Goal: Book appointment/travel/reservation

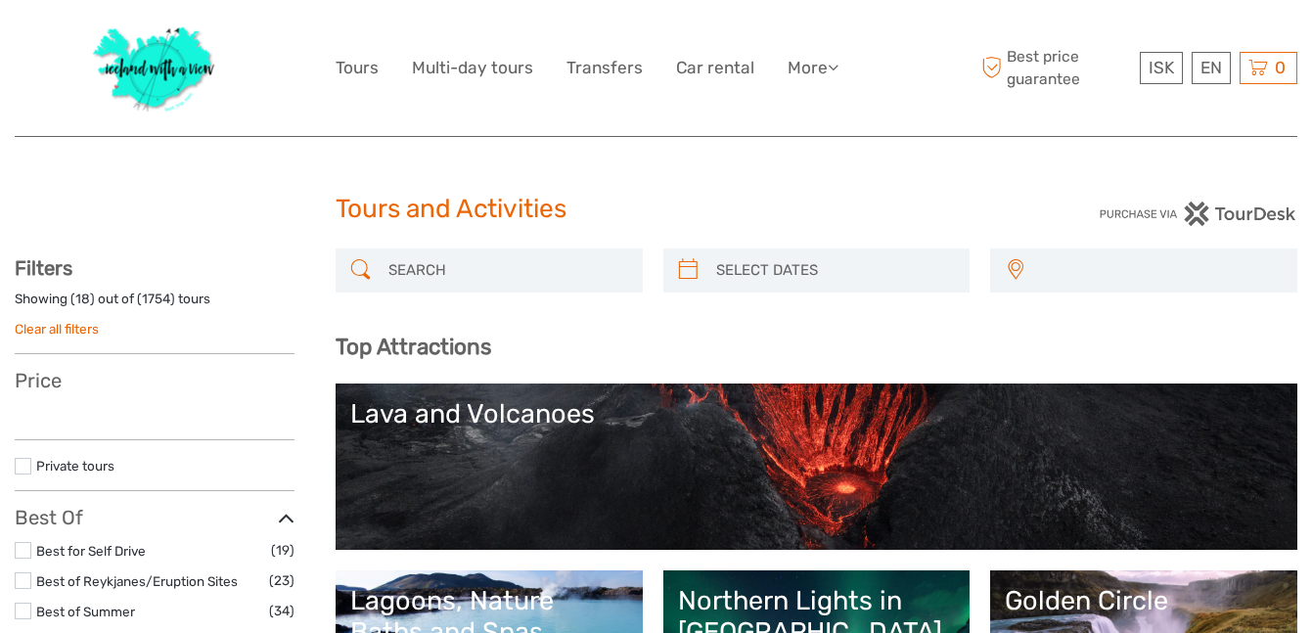
select select
click at [455, 271] on input "search" at bounding box center [507, 270] width 252 height 34
type input "kaay"
select select
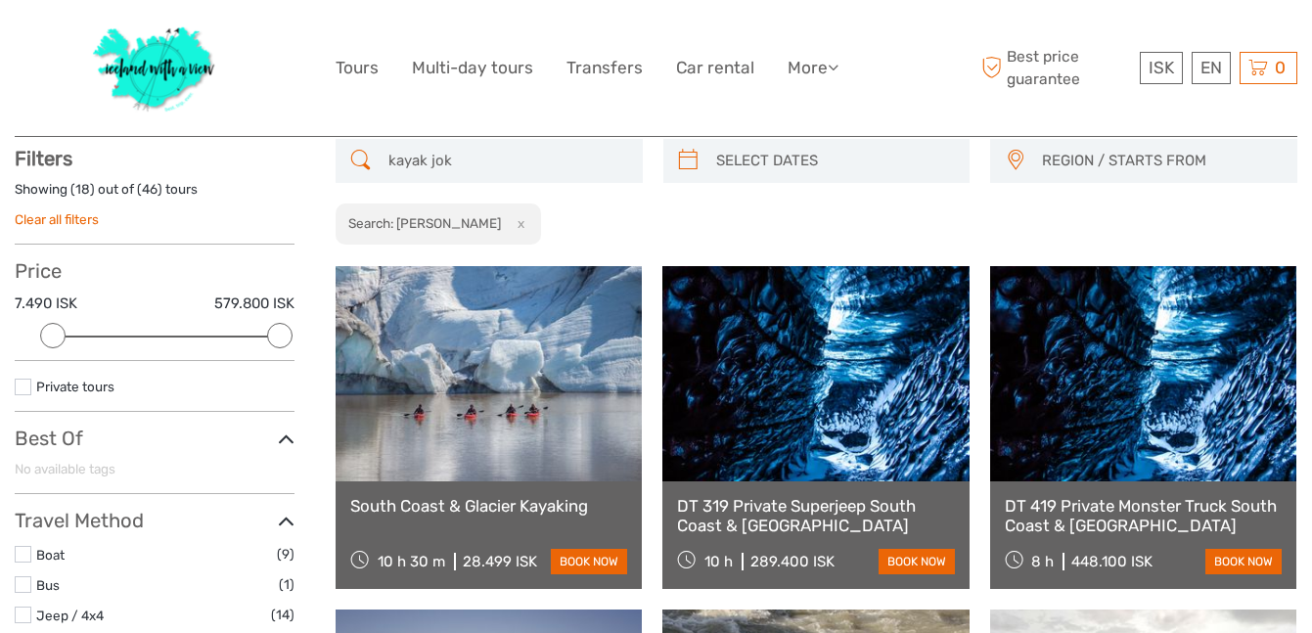
scroll to position [111, 0]
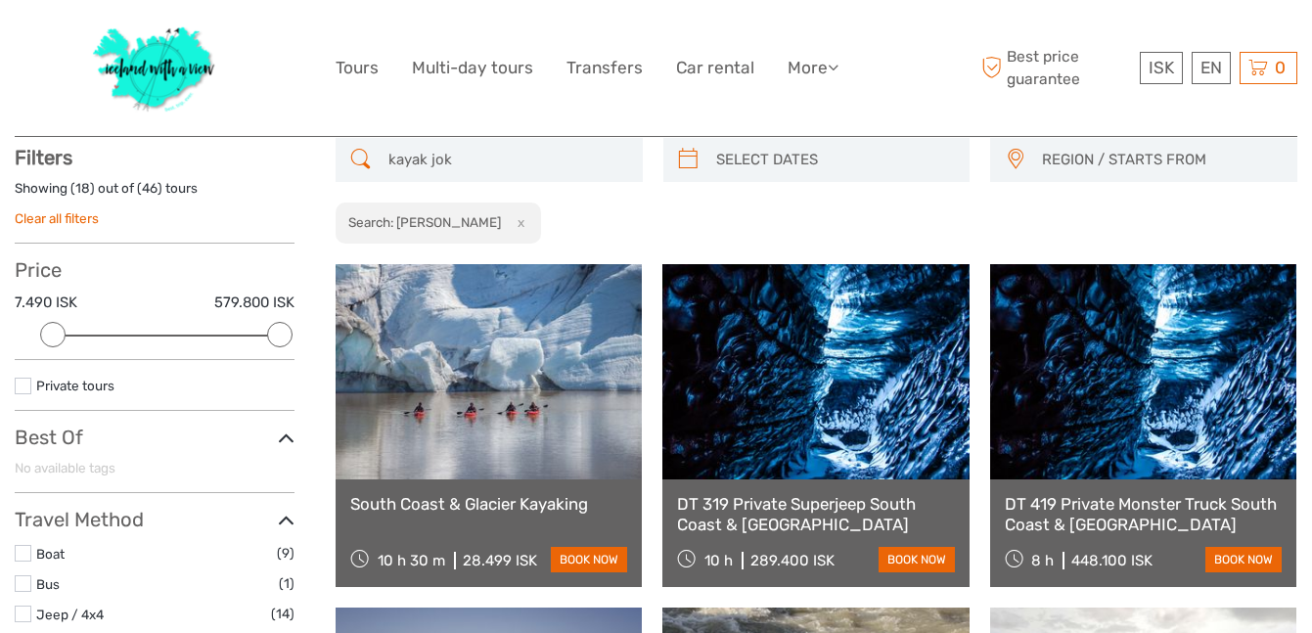
type input "kayak jok"
click at [461, 502] on link "South Coast & Glacier Kayaking" at bounding box center [488, 504] width 277 height 20
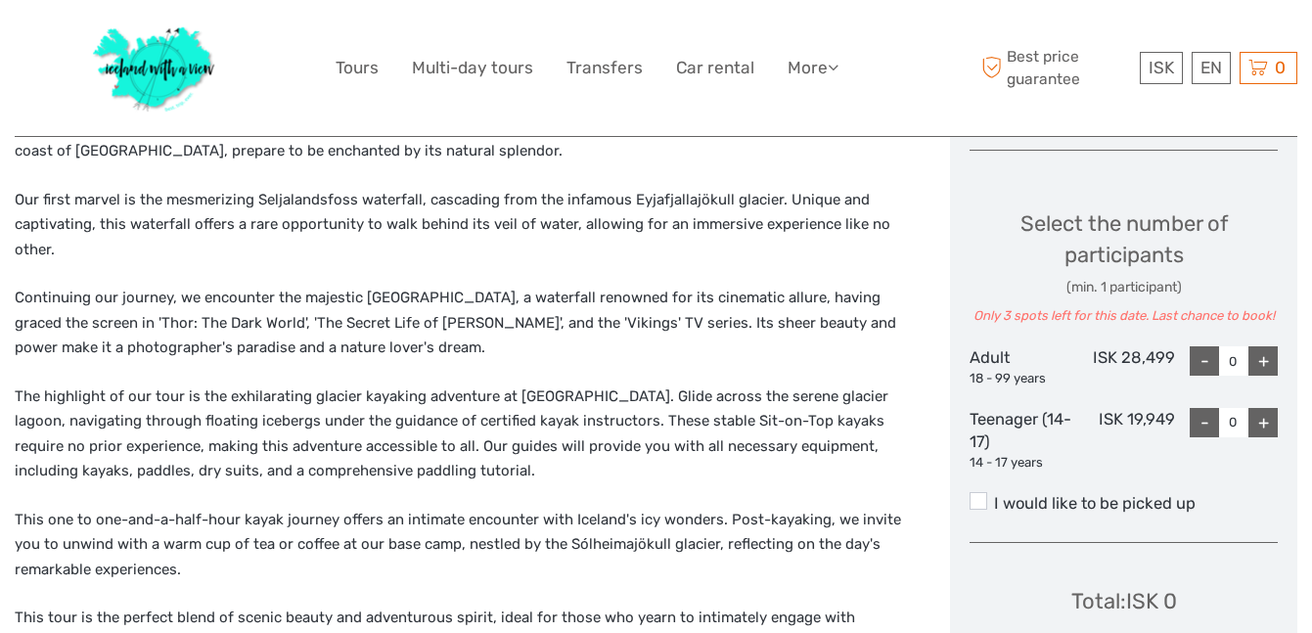
scroll to position [787, 0]
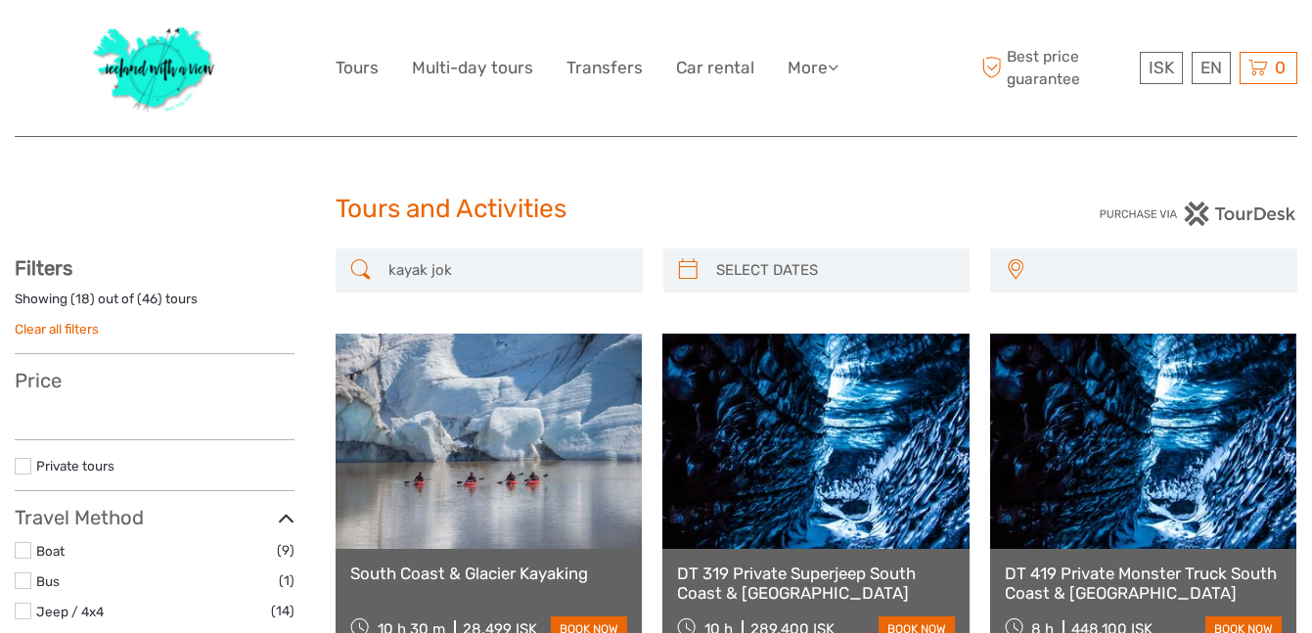
select select
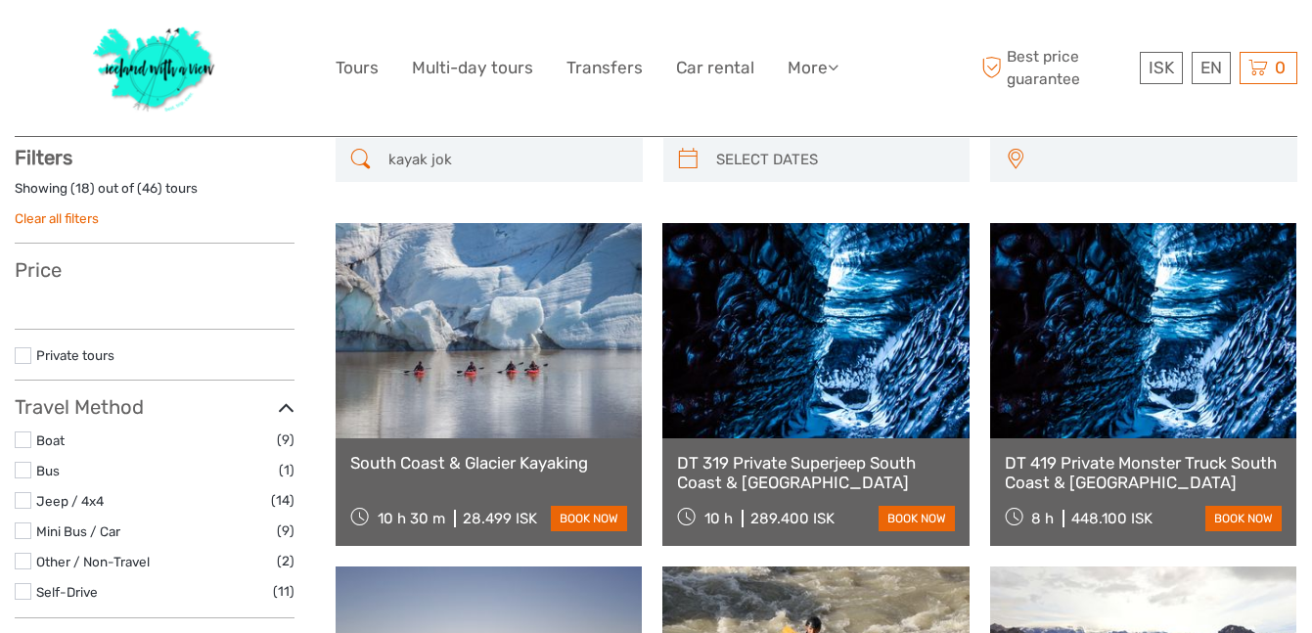
select select
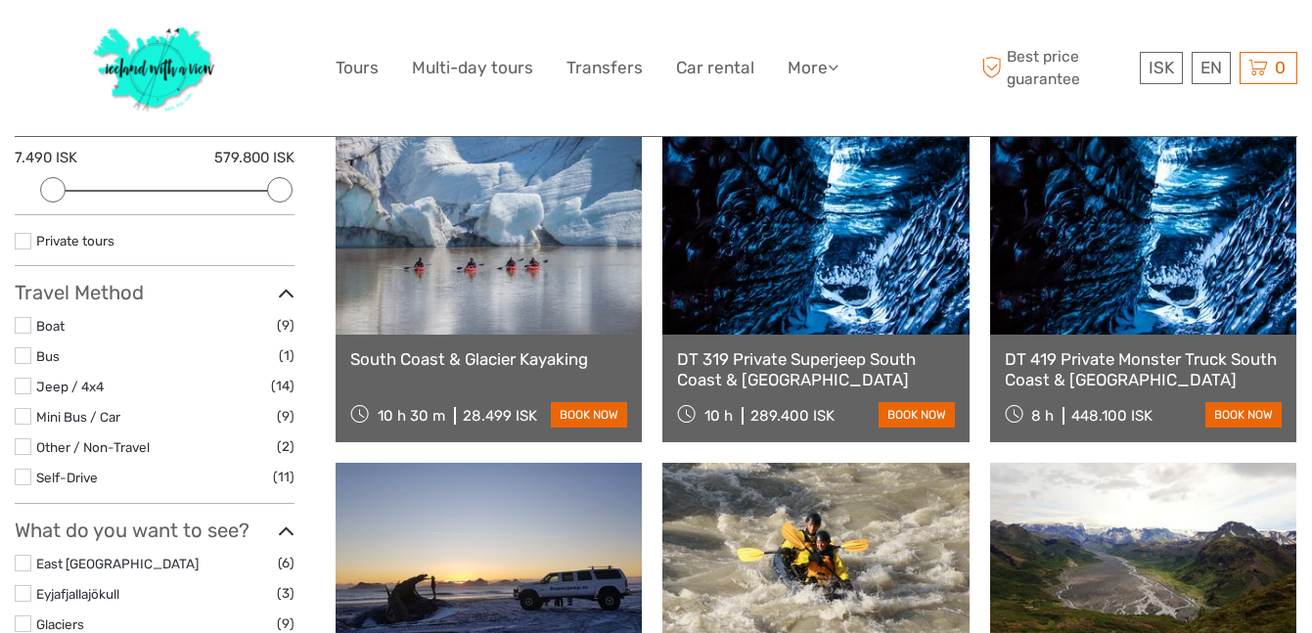
scroll to position [140, 0]
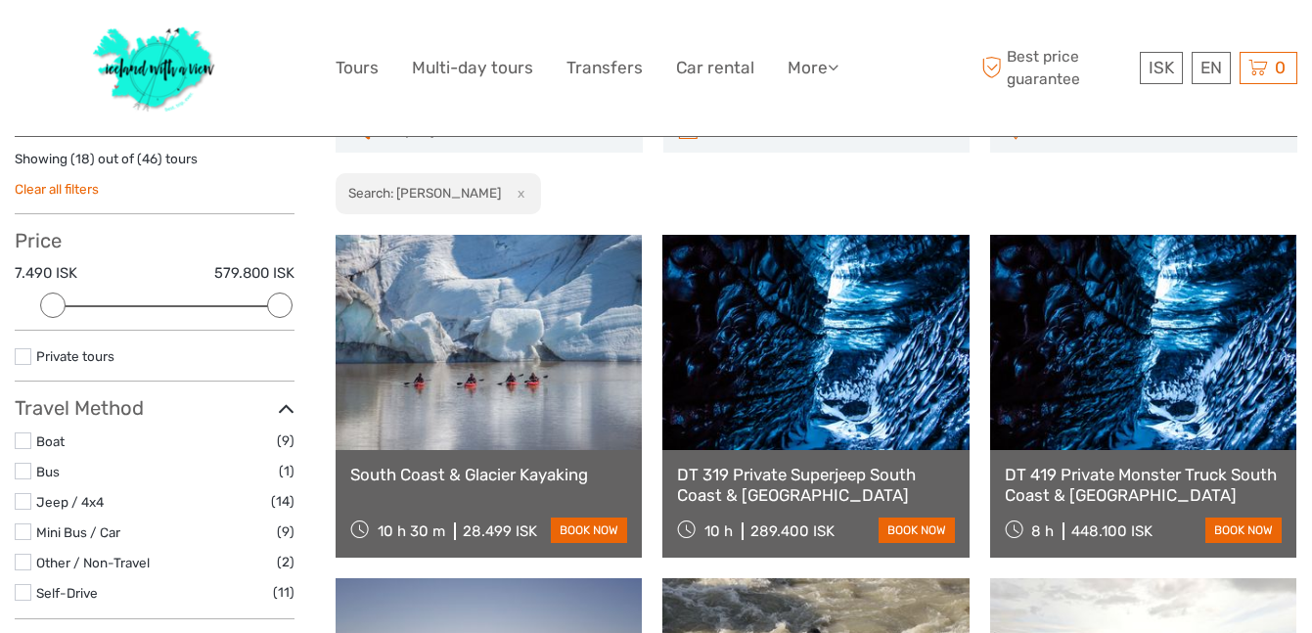
click at [426, 189] on h2 "Search: [PERSON_NAME]" at bounding box center [424, 193] width 153 height 16
click at [450, 191] on h2 "Search: [PERSON_NAME]" at bounding box center [424, 193] width 153 height 16
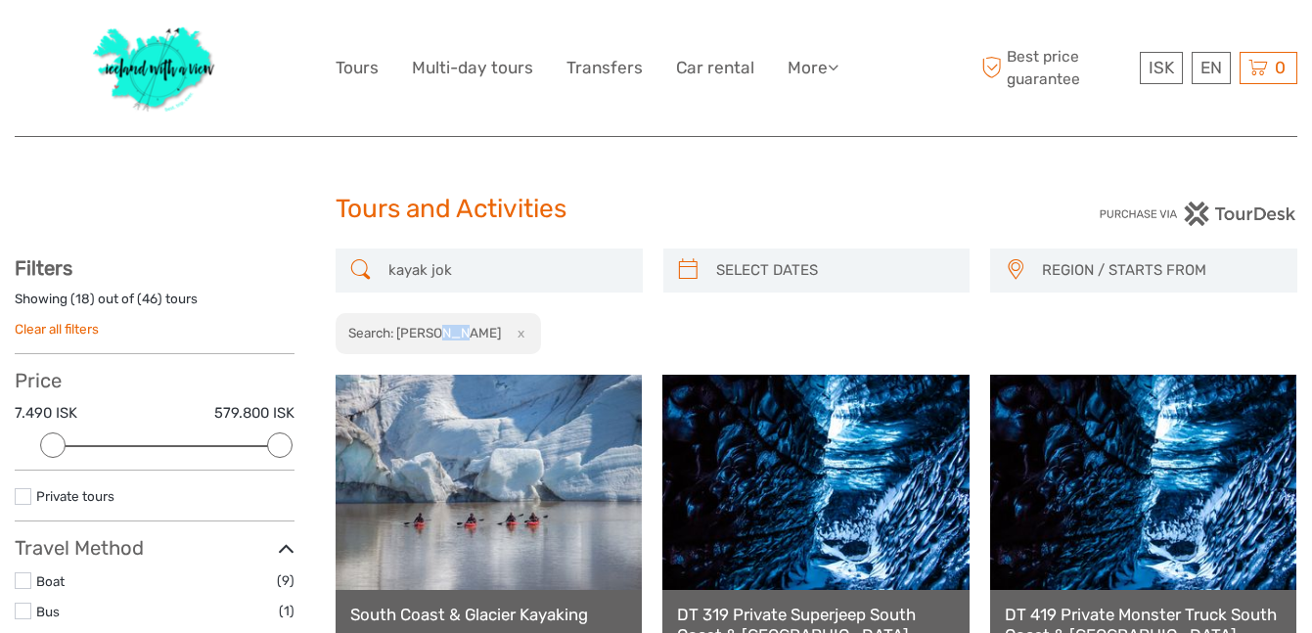
click at [469, 269] on input "kayak jok" at bounding box center [507, 270] width 252 height 34
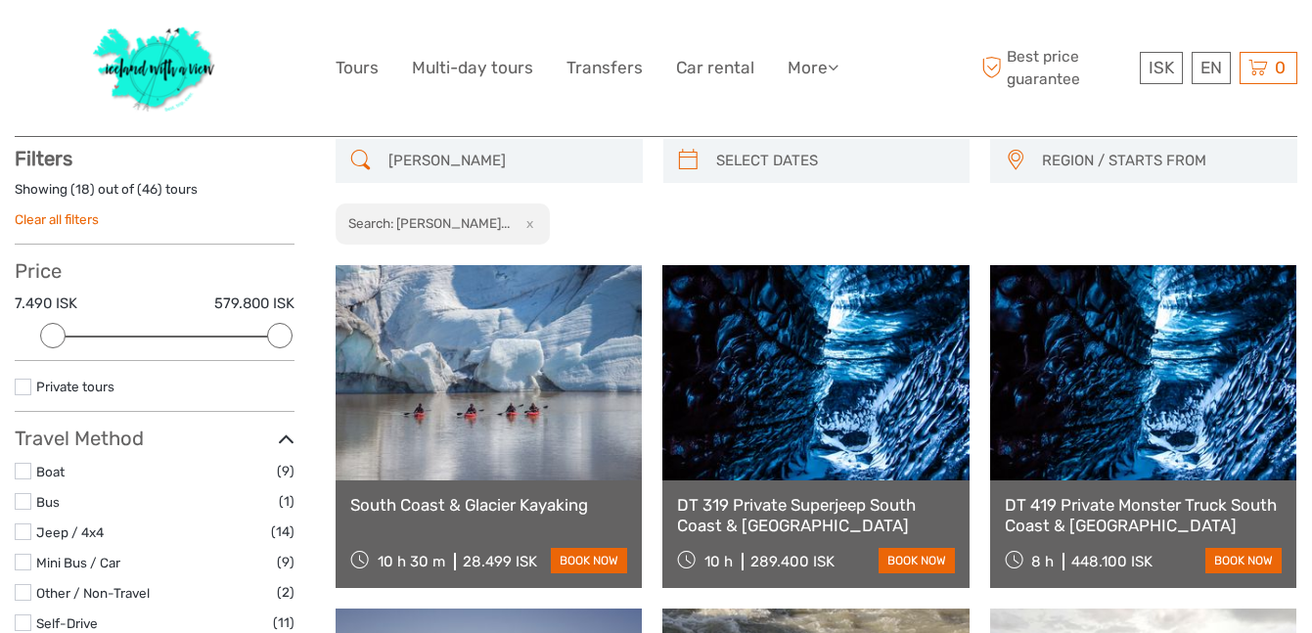
scroll to position [111, 0]
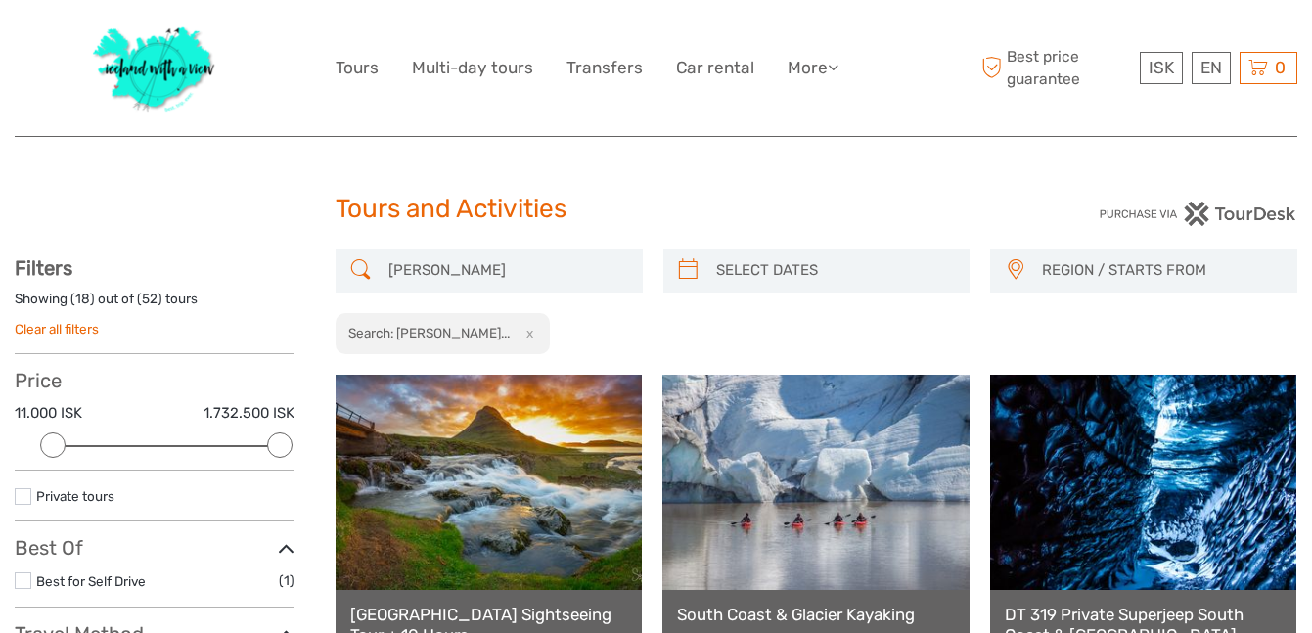
click at [458, 265] on input "[PERSON_NAME]" at bounding box center [507, 270] width 252 height 34
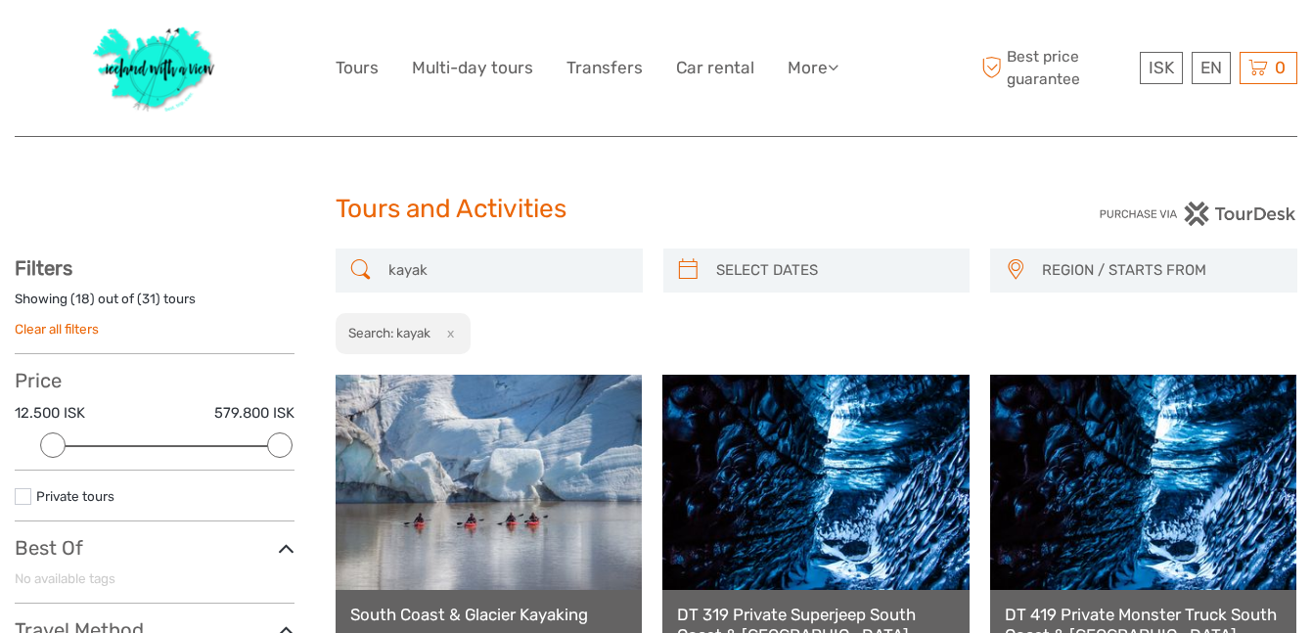
click at [405, 263] on input "kayak" at bounding box center [507, 270] width 252 height 34
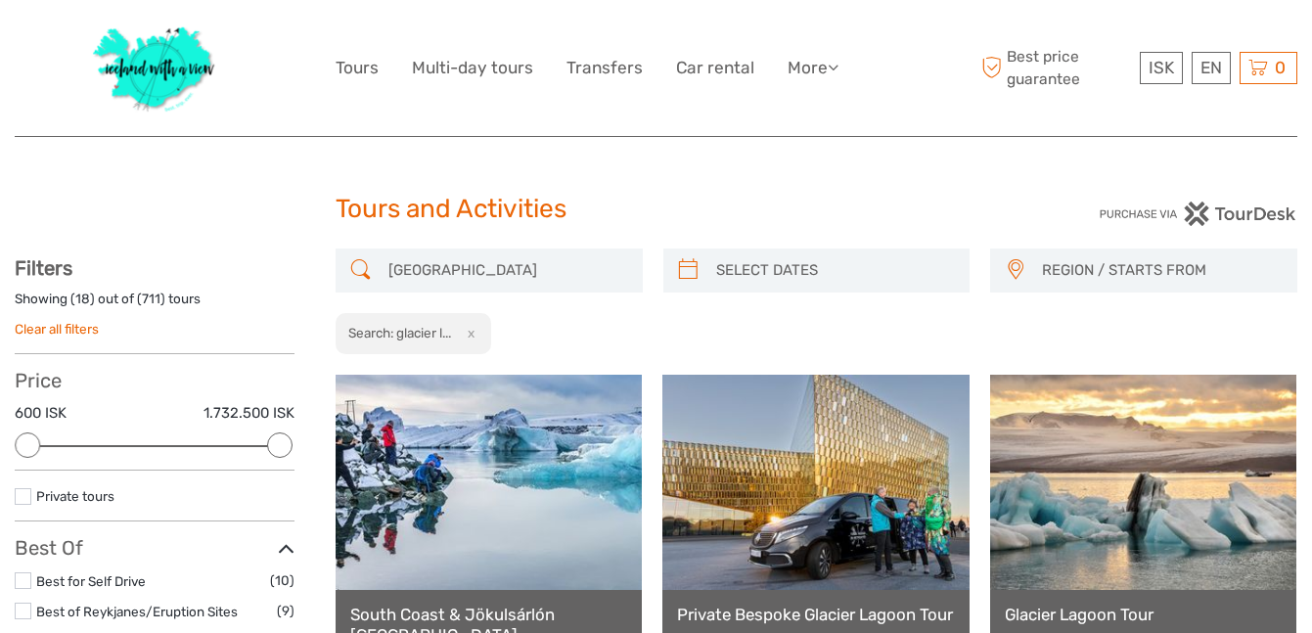
type input "[GEOGRAPHIC_DATA]"
